Goal: Communication & Community: Answer question/provide support

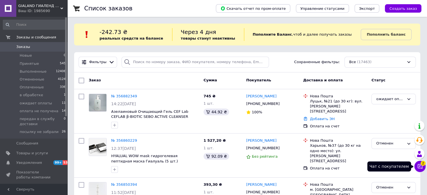
click at [421, 167] on icon at bounding box center [420, 167] width 6 height 6
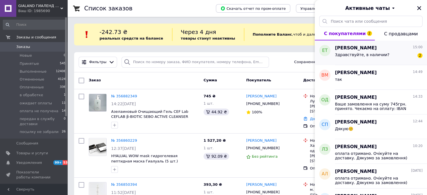
click at [356, 58] on div "Здравствуйте, в наличии?" at bounding box center [362, 57] width 54 height 8
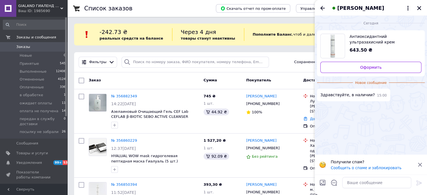
click at [379, 177] on div at bounding box center [377, 183] width 74 height 16
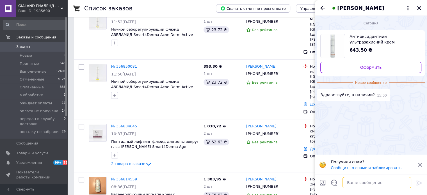
click at [377, 180] on textarea at bounding box center [376, 182] width 69 height 11
type textarea "добрий день! так"
click at [417, 185] on icon at bounding box center [418, 183] width 5 height 5
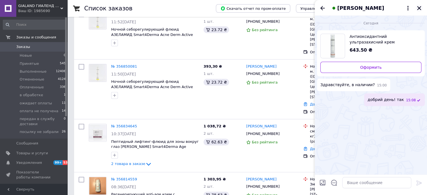
click at [420, 9] on icon "Закрыть" at bounding box center [419, 8] width 4 height 4
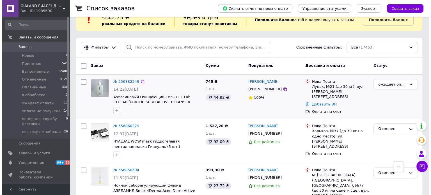
scroll to position [0, 0]
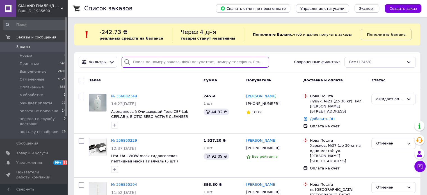
click at [193, 63] on input "search" at bounding box center [195, 62] width 147 height 11
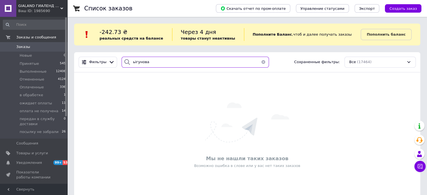
click at [133, 63] on input "ьігунова" at bounding box center [195, 62] width 147 height 11
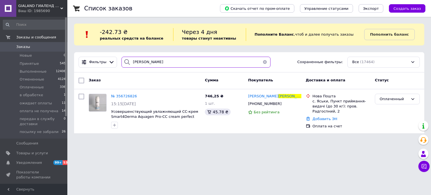
type input "бігунова"
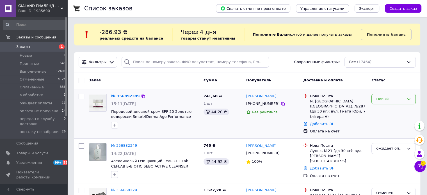
click at [398, 99] on div "Новый" at bounding box center [390, 99] width 28 height 6
click at [394, 149] on li "в обработке" at bounding box center [394, 152] width 44 height 10
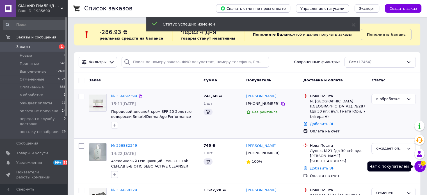
click at [418, 166] on icon at bounding box center [420, 166] width 5 height 5
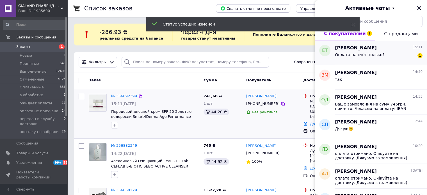
click at [382, 58] on div "Оплата на счёт только? 1" at bounding box center [379, 55] width 88 height 9
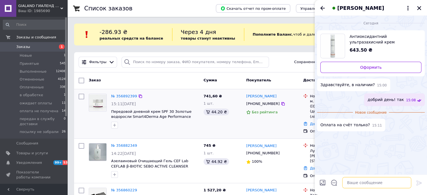
click at [360, 186] on textarea at bounding box center [376, 182] width 69 height 11
click at [362, 183] on textarea "так- оплата на рахунок" at bounding box center [371, 182] width 80 height 11
type textarea "так- оплата на р\рахунок"
click at [417, 179] on div at bounding box center [419, 183] width 11 height 13
click at [420, 183] on icon at bounding box center [418, 183] width 5 height 5
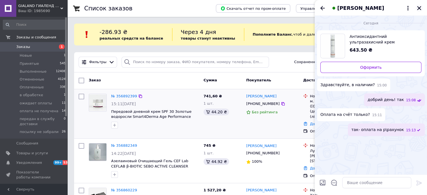
click at [418, 8] on icon "Закрыть" at bounding box center [419, 8] width 5 height 5
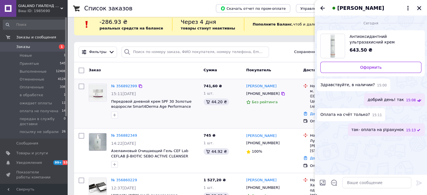
scroll to position [11, 0]
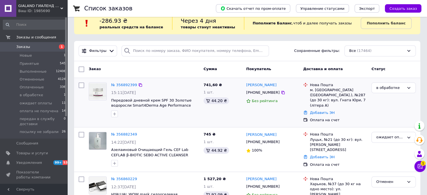
click at [33, 45] on span "Заказы" at bounding box center [34, 46] width 36 height 5
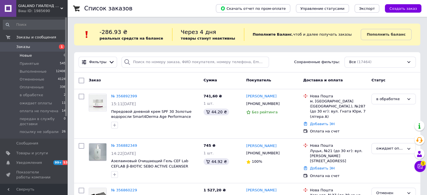
click at [47, 55] on li "Новые 0" at bounding box center [34, 56] width 69 height 8
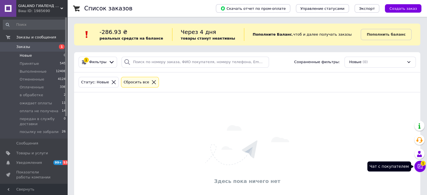
click at [417, 165] on icon at bounding box center [420, 167] width 6 height 6
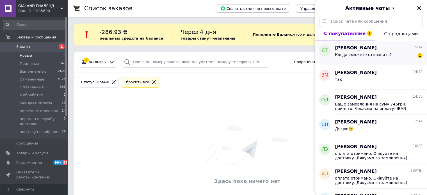
click at [392, 51] on div "Когда сможете отправить? 1" at bounding box center [379, 55] width 88 height 9
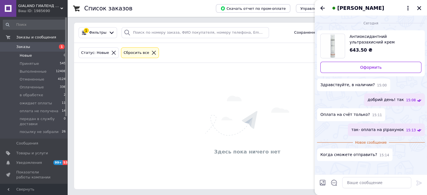
scroll to position [30, 0]
click at [382, 187] on textarea at bounding box center [376, 182] width 69 height 11
type textarea "сьогодні оплатите- завтра відправимо"
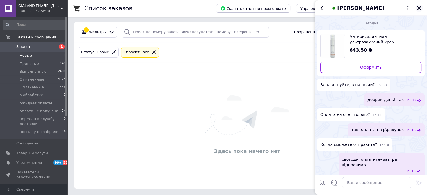
click at [419, 8] on icon "Закрыть" at bounding box center [419, 8] width 4 height 4
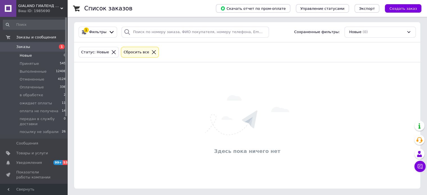
click at [151, 51] on icon at bounding box center [153, 52] width 5 height 5
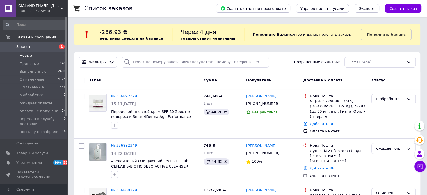
click at [23, 46] on span "Заказы" at bounding box center [23, 46] width 14 height 5
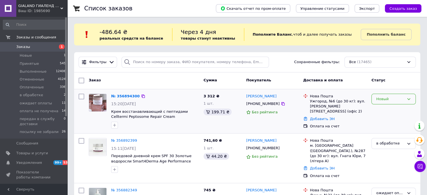
click at [392, 97] on div "Новый" at bounding box center [390, 99] width 28 height 6
click at [387, 149] on li "в обработке" at bounding box center [394, 152] width 44 height 10
click at [391, 96] on div "в обработке" at bounding box center [390, 99] width 28 height 6
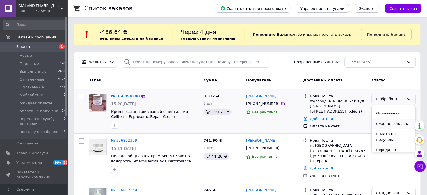
click at [400, 124] on li "ожидает оплаты" at bounding box center [394, 124] width 44 height 10
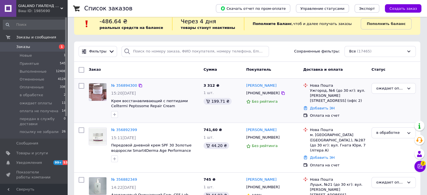
scroll to position [11, 0]
click at [38, 44] on link "Заказы 1" at bounding box center [34, 47] width 69 height 10
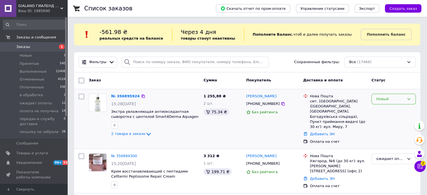
click at [389, 94] on div "Новый" at bounding box center [393, 99] width 44 height 11
click at [388, 120] on li "в обработке" at bounding box center [394, 124] width 44 height 10
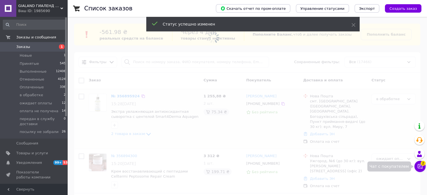
click at [421, 166] on icon at bounding box center [420, 167] width 6 height 6
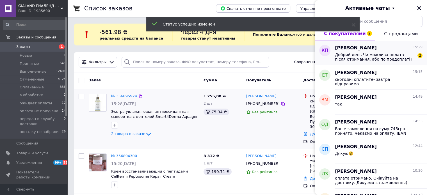
click at [387, 56] on span "Добрий день Чи можлива оплата після отримання, або по предоплаті?" at bounding box center [375, 57] width 80 height 9
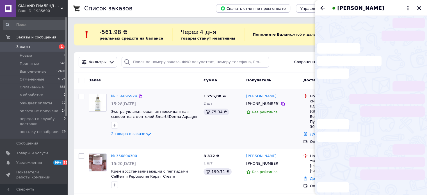
scroll to position [8, 0]
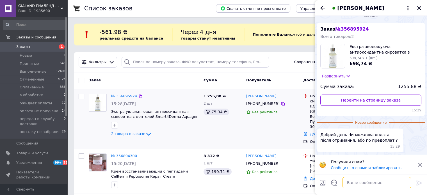
click at [378, 182] on textarea at bounding box center [376, 182] width 69 height 11
type textarea "[PERSON_NAME]"
type textarea "п"
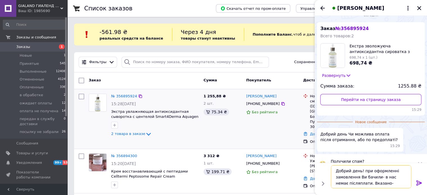
type textarea "Добрий день! при оформленні замовлення Ви бачили- в нас немає післяплати. Вказа…"
click at [417, 181] on icon at bounding box center [419, 183] width 7 height 7
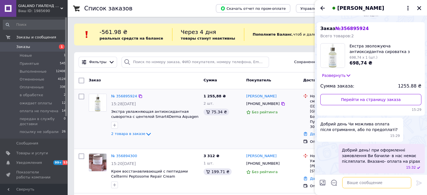
click at [375, 181] on textarea at bounding box center [376, 182] width 69 height 11
click at [322, 9] on icon "Назад" at bounding box center [322, 8] width 7 height 7
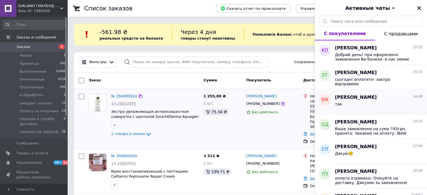
click at [370, 102] on div "так" at bounding box center [379, 105] width 88 height 9
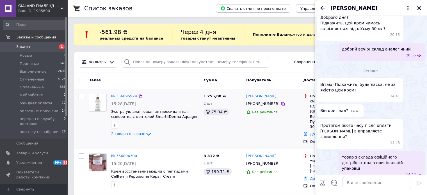
scroll to position [0, 0]
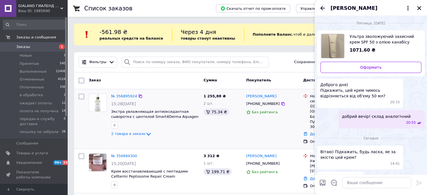
click at [320, 5] on icon "Назад" at bounding box center [322, 8] width 7 height 7
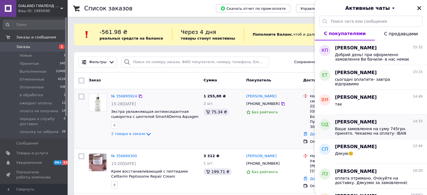
click at [368, 133] on span "Ваше замовлення на суму 745грн. принято. Чекаємо на оплату: IBAN [FINANCIAL_ID]…" at bounding box center [375, 131] width 80 height 9
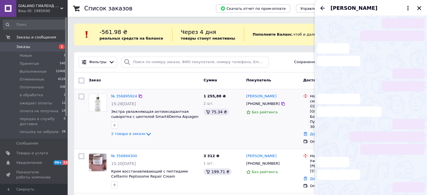
scroll to position [112, 0]
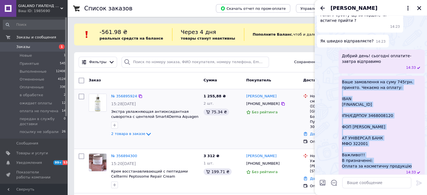
drag, startPoint x: 343, startPoint y: 76, endPoint x: 412, endPoint y: 160, distance: 109.1
click at [412, 160] on span "Ваше замовлення на суму 745грн. принято. Чекаємо на оплату: IBAN [FINANCIAL_ID]…" at bounding box center [381, 124] width 79 height 90
copy span "Ваше замовлення на суму 745грн. принято. Чекаємо на оплату: IBAN [FINANCIAL_ID]…"
click at [321, 8] on icon "Назад" at bounding box center [322, 8] width 4 height 4
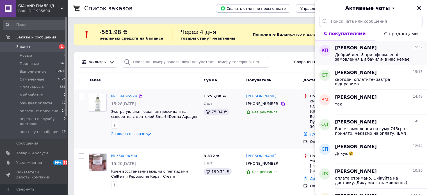
click at [384, 61] on span "Добрий день! при оформленні замовлення Ви бачили- в нас немає післяплати. Вказа…" at bounding box center [375, 57] width 80 height 9
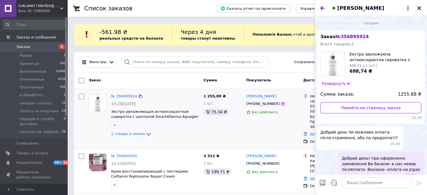
scroll to position [9, 0]
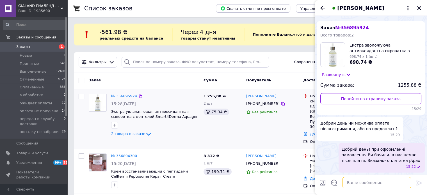
click at [369, 182] on textarea at bounding box center [376, 182] width 69 height 11
paste textarea "Ваше замовлення на суму 745грн. принято. Чекаємо на оплату: IBAN [FINANCIAL_ID]…"
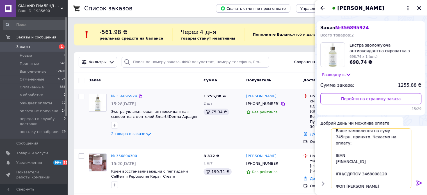
scroll to position [0, 0]
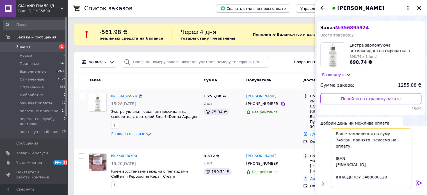
drag, startPoint x: 389, startPoint y: 133, endPoint x: 383, endPoint y: 133, distance: 6.5
click at [383, 133] on textarea "Ваше замовлення на суму 745грн. принято. Чекаємо на оплату: IBAN [FINANCIAL_ID]…" at bounding box center [371, 158] width 80 height 60
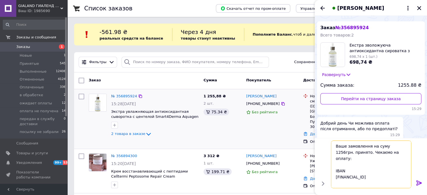
scroll to position [56, 0]
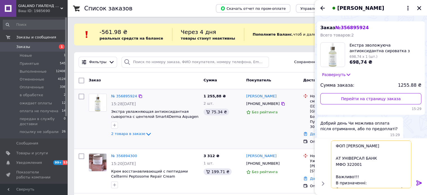
type textarea "Ваше замовлення на суму 1256грн. принято. Чекаємо на оплату: IBAN [FINANCIAL_ID…"
click at [420, 181] on icon at bounding box center [419, 183] width 7 height 7
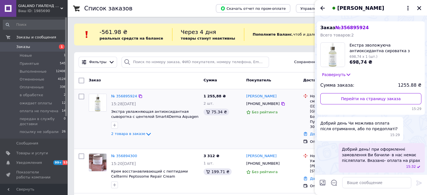
scroll to position [114, 0]
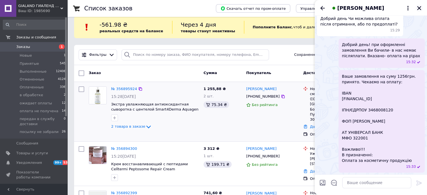
click at [418, 7] on icon "Закрыть" at bounding box center [419, 8] width 4 height 4
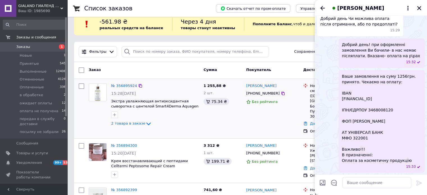
scroll to position [11, 0]
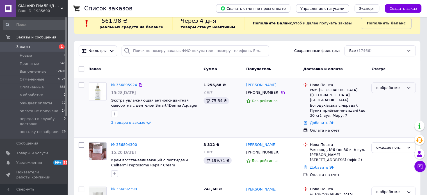
click at [400, 86] on div "в обработке" at bounding box center [390, 88] width 28 height 6
click at [394, 113] on li "ожидает оплаты" at bounding box center [394, 113] width 44 height 10
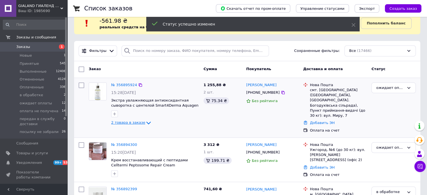
click at [145, 121] on icon at bounding box center [148, 123] width 7 height 7
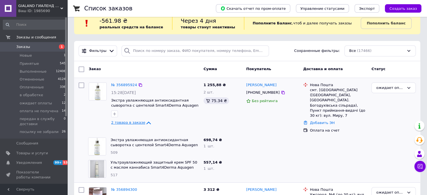
drag, startPoint x: 302, startPoint y: 163, endPoint x: 304, endPoint y: 155, distance: 7.6
click at [303, 163] on div at bounding box center [335, 169] width 68 height 22
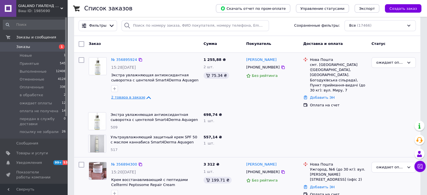
scroll to position [67, 0]
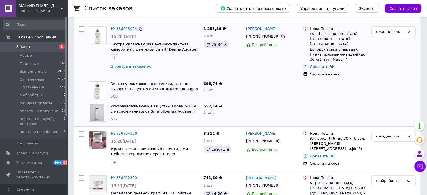
click at [21, 48] on span "Заказы" at bounding box center [23, 46] width 14 height 5
